Goal: Transaction & Acquisition: Purchase product/service

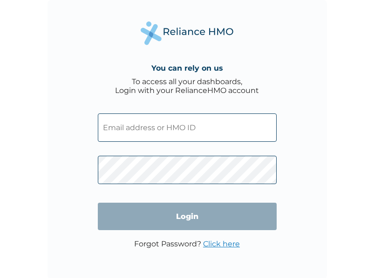
type input "damzy93@yahoo.com"
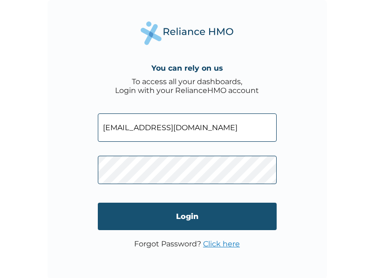
click at [200, 218] on input "Login" at bounding box center [187, 216] width 179 height 27
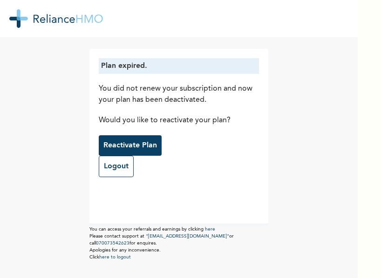
click at [148, 148] on p "Reactivate Plan" at bounding box center [130, 145] width 54 height 11
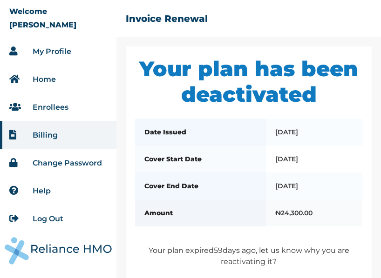
scroll to position [113, 0]
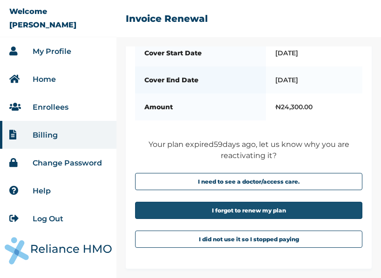
click at [254, 206] on button "I forgot to renew my plan" at bounding box center [248, 210] width 227 height 17
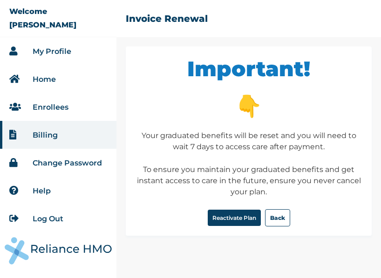
scroll to position [0, 0]
click at [245, 223] on button "Reactivate Plan" at bounding box center [234, 218] width 53 height 16
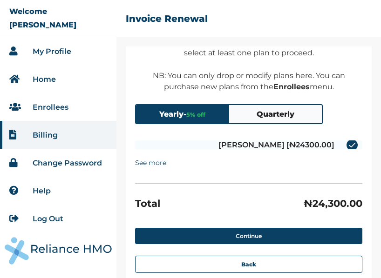
scroll to position [88, 0]
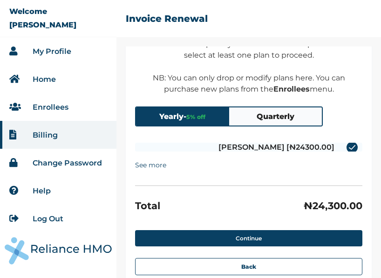
click at [256, 113] on button "Quarterly" at bounding box center [275, 116] width 93 height 18
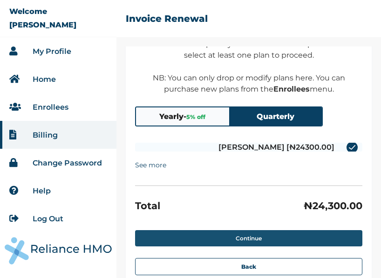
click at [245, 239] on button "Continue" at bounding box center [248, 238] width 227 height 16
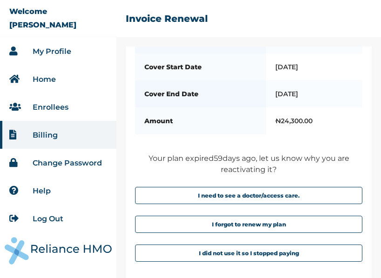
scroll to position [161, 0]
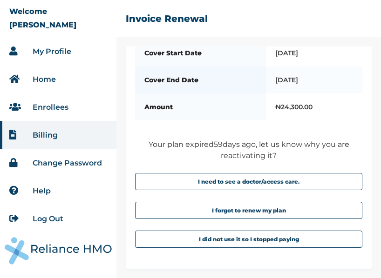
click at [53, 51] on link "My Profile" at bounding box center [52, 51] width 39 height 9
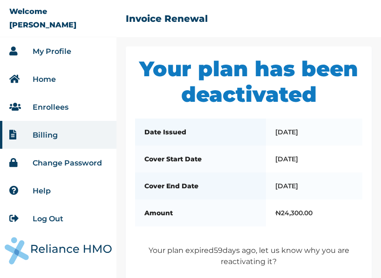
click at [47, 80] on link "Home" at bounding box center [44, 79] width 23 height 9
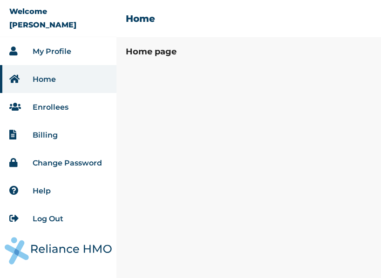
click at [59, 107] on link "Enrollees" at bounding box center [51, 107] width 36 height 9
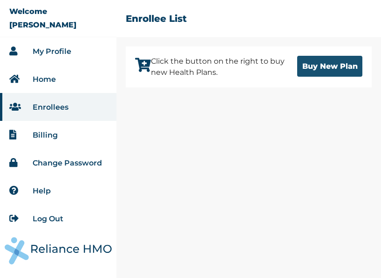
click at [328, 72] on button "Buy New Plan" at bounding box center [329, 66] width 65 height 21
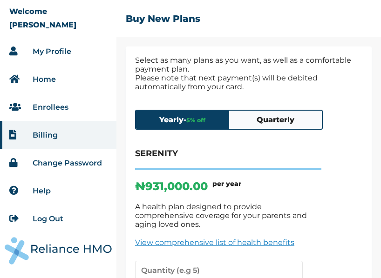
click at [289, 121] on button "Quarterly" at bounding box center [275, 120] width 93 height 18
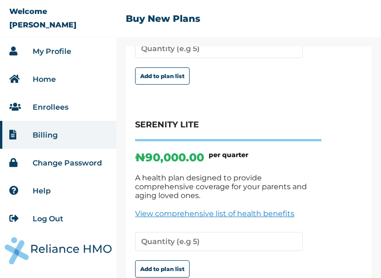
scroll to position [267, 0]
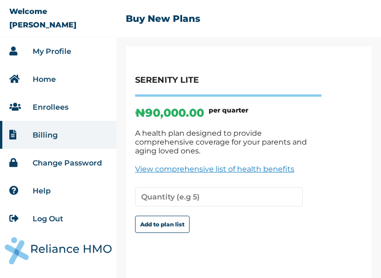
click at [208, 165] on link "View comprehensive list of health benefits" at bounding box center [228, 169] width 186 height 9
